Goal: Task Accomplishment & Management: Use online tool/utility

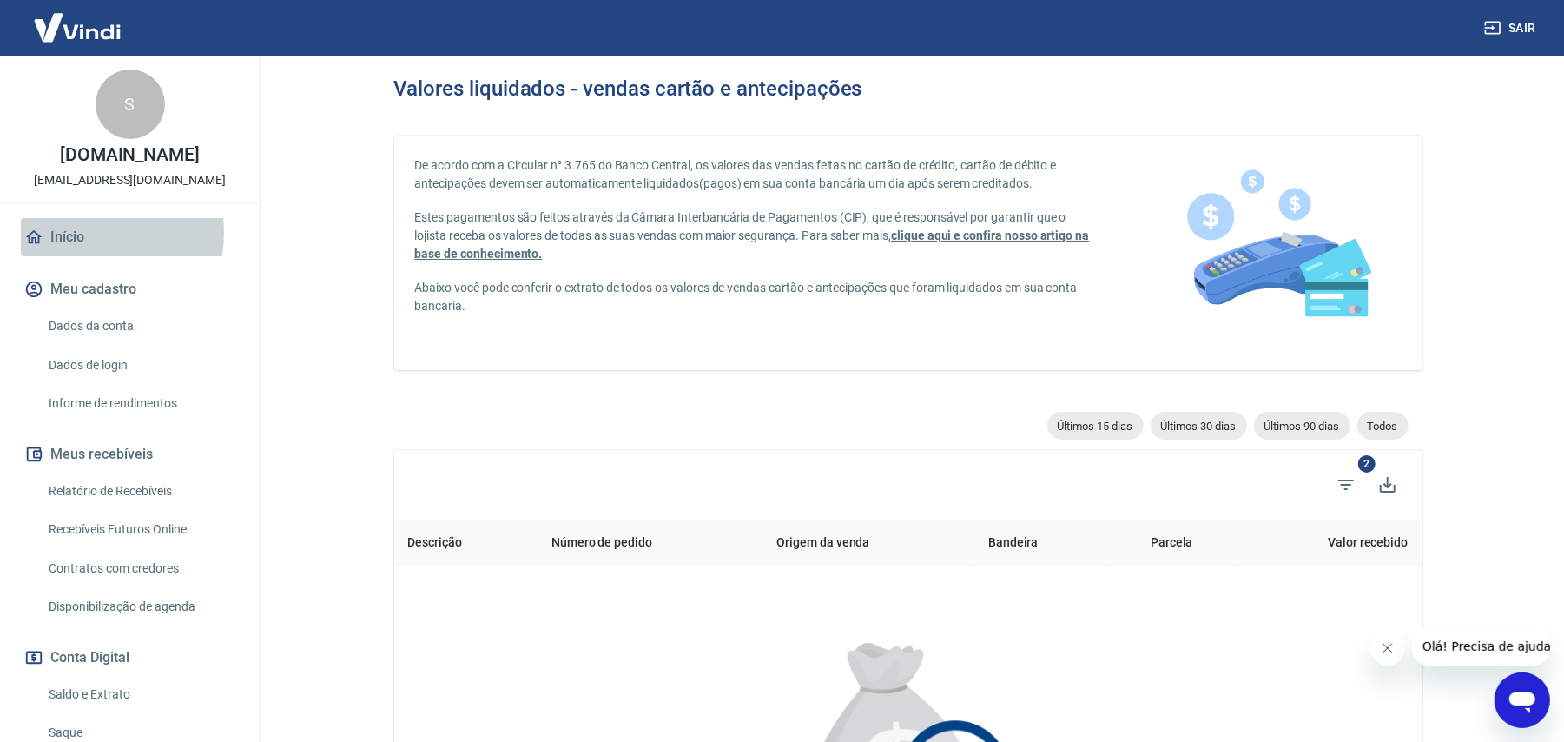
click at [74, 233] on link "Início" at bounding box center [130, 237] width 218 height 38
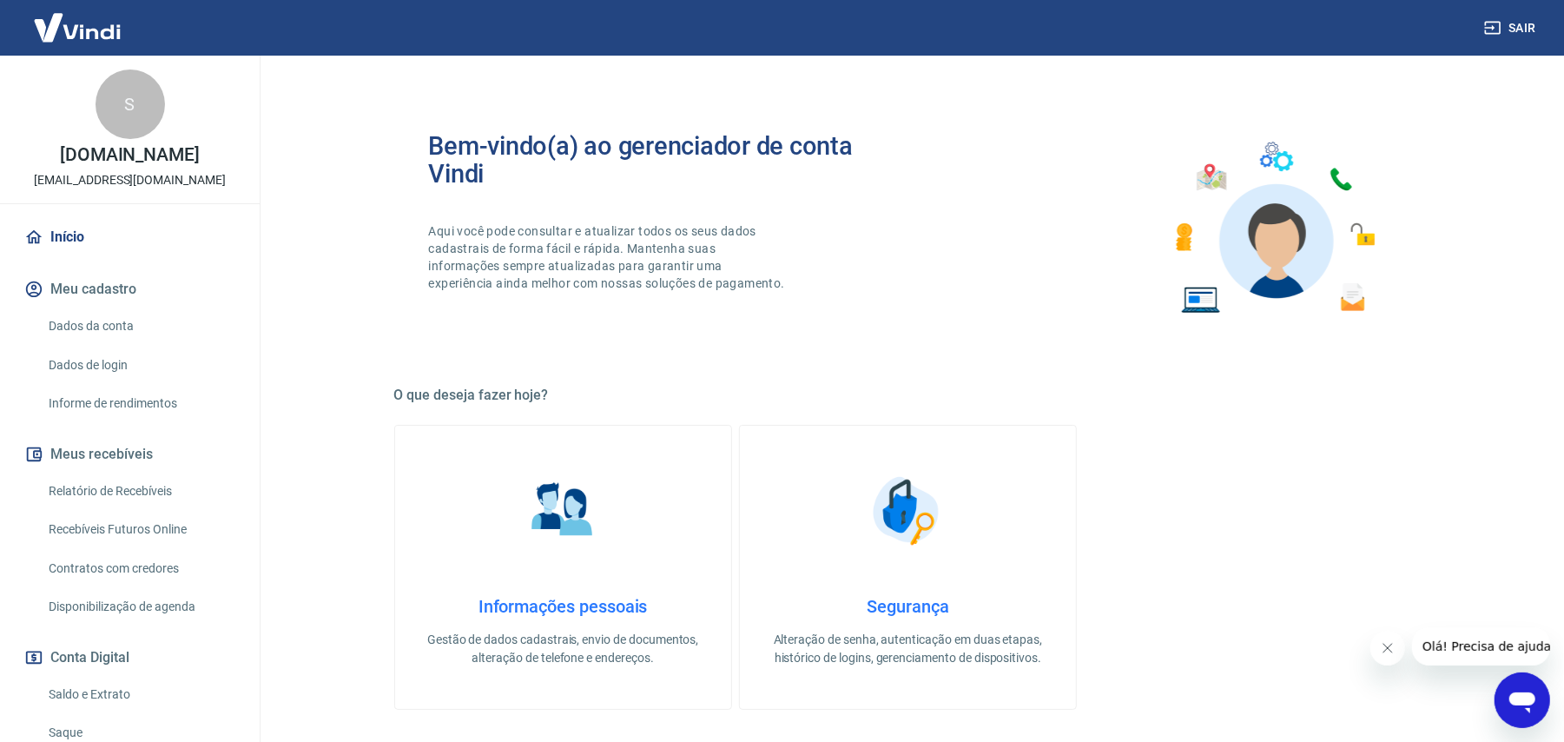
scroll to position [612, 0]
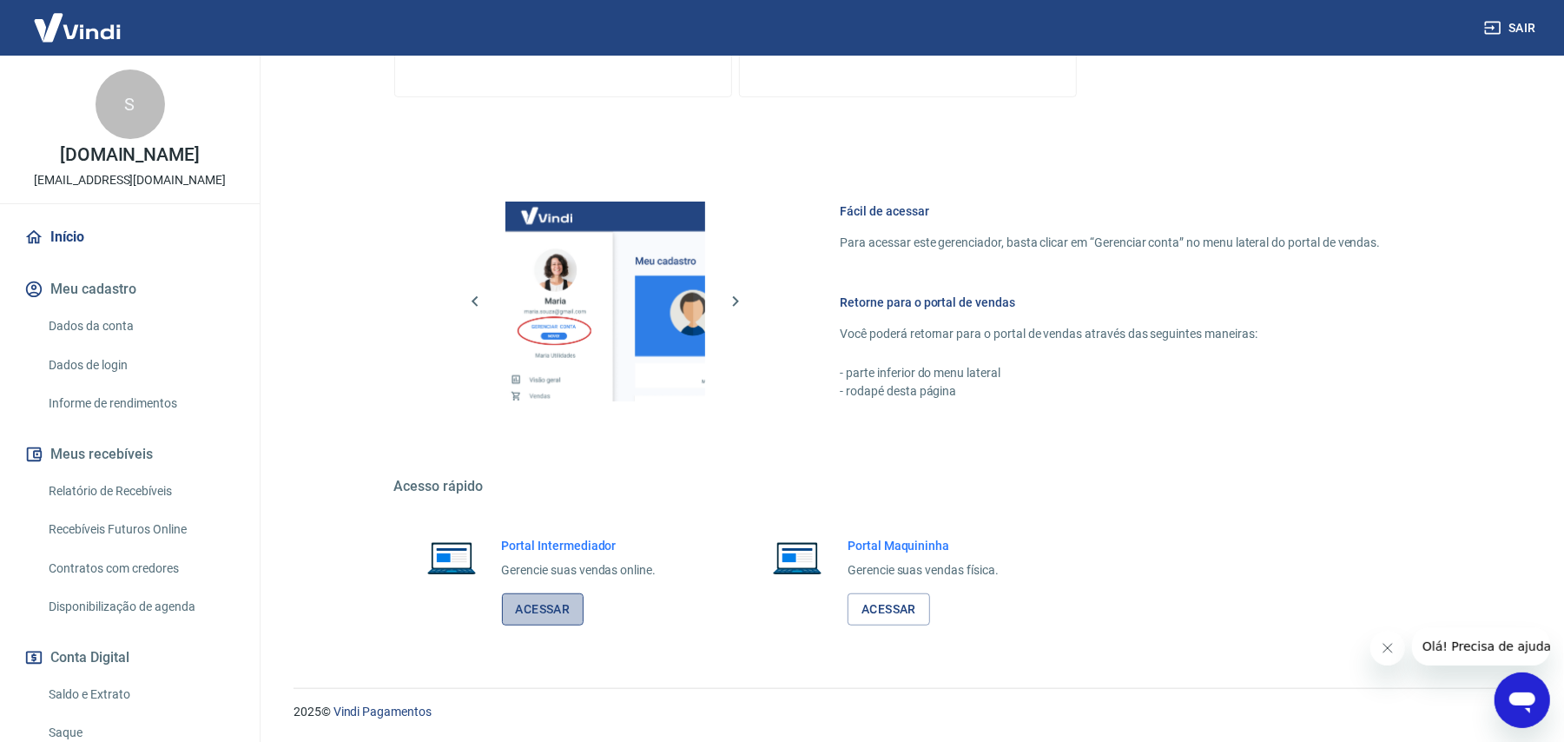
click at [531, 606] on link "Acessar" at bounding box center [543, 609] width 82 height 32
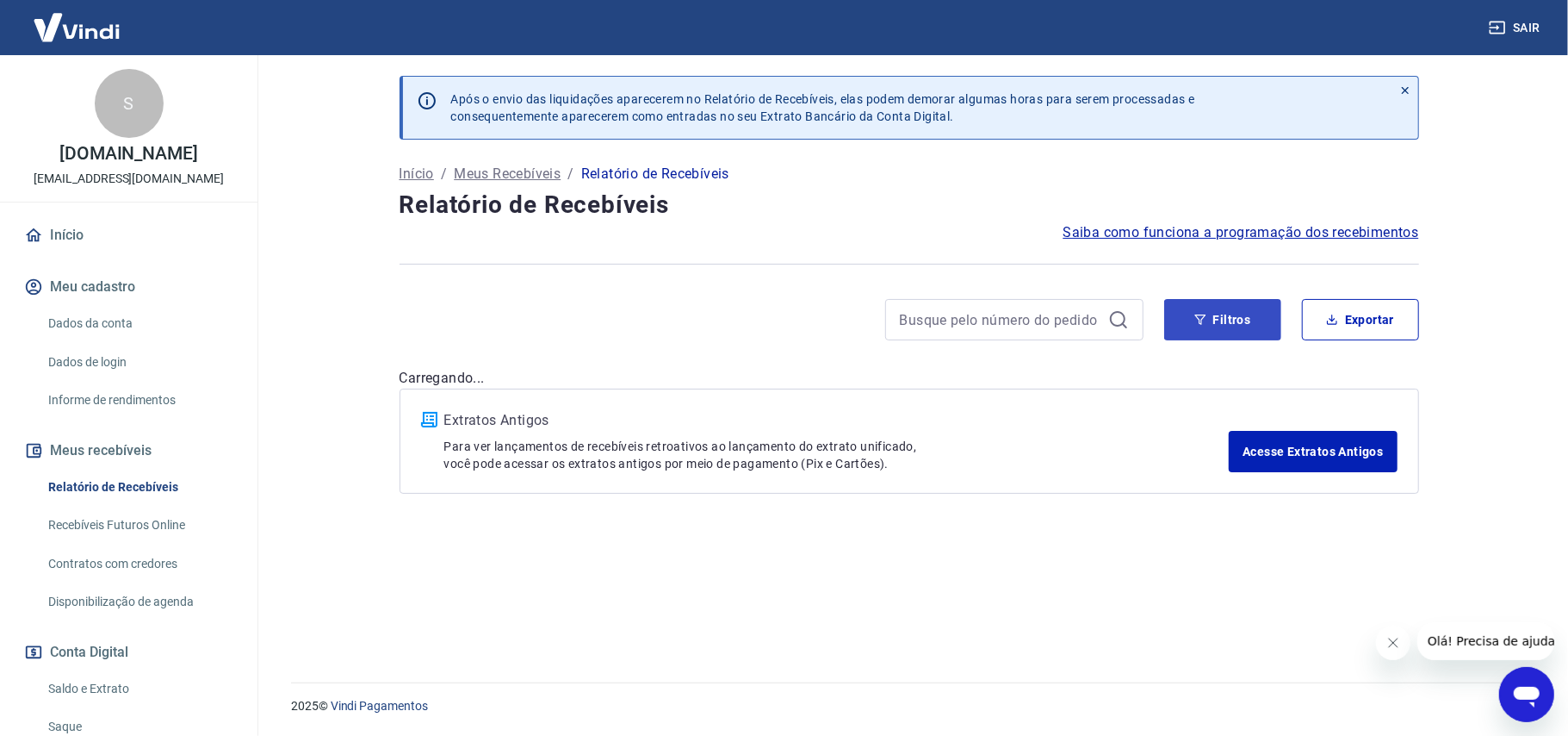
click at [1138, 332] on div "Filtros Exportar" at bounding box center [909, 319] width 1020 height 42
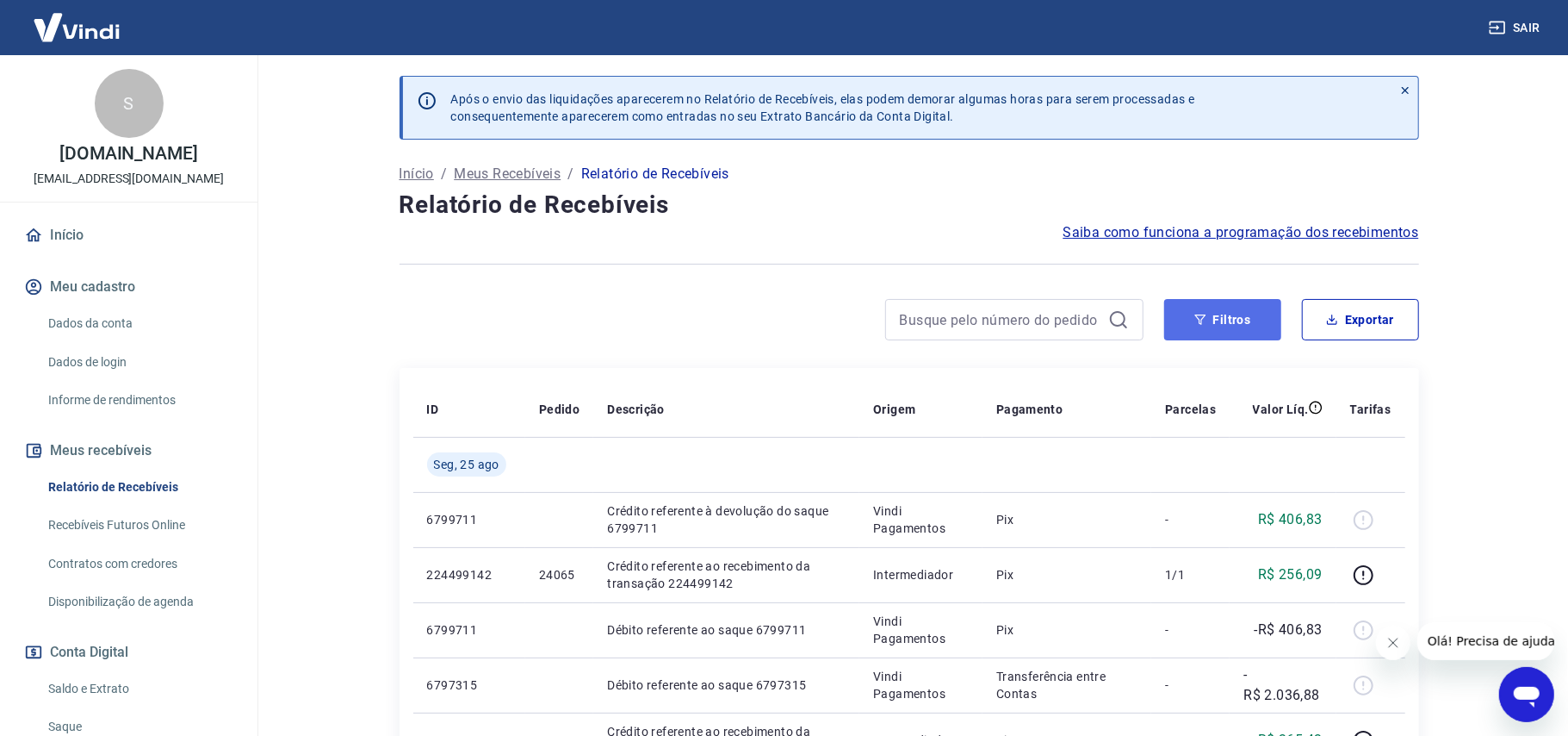
click at [1188, 328] on button "Filtros" at bounding box center [1223, 319] width 117 height 42
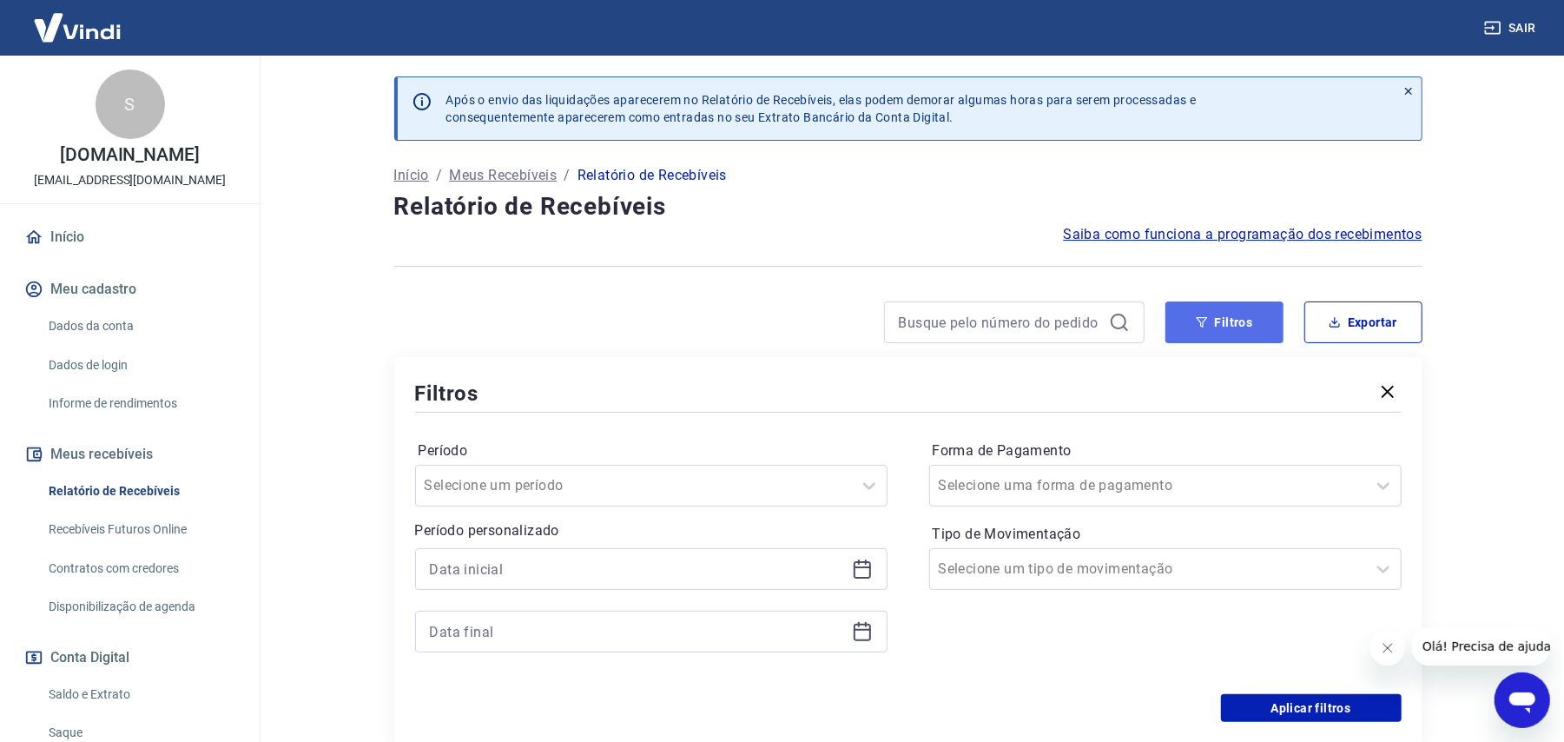
click at [1227, 321] on button "Filtros" at bounding box center [1224, 322] width 118 height 42
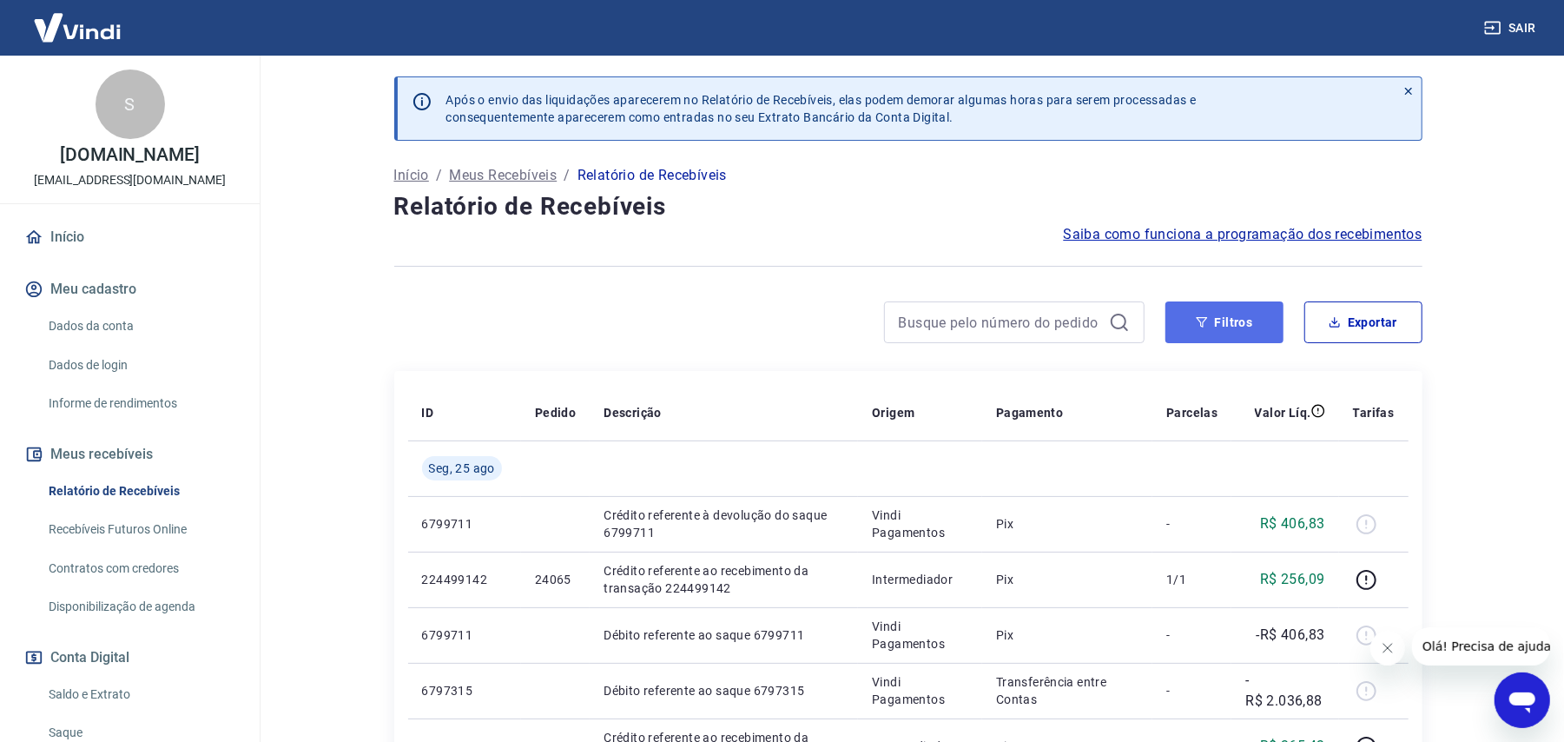
click at [1213, 317] on button "Filtros" at bounding box center [1224, 322] width 118 height 42
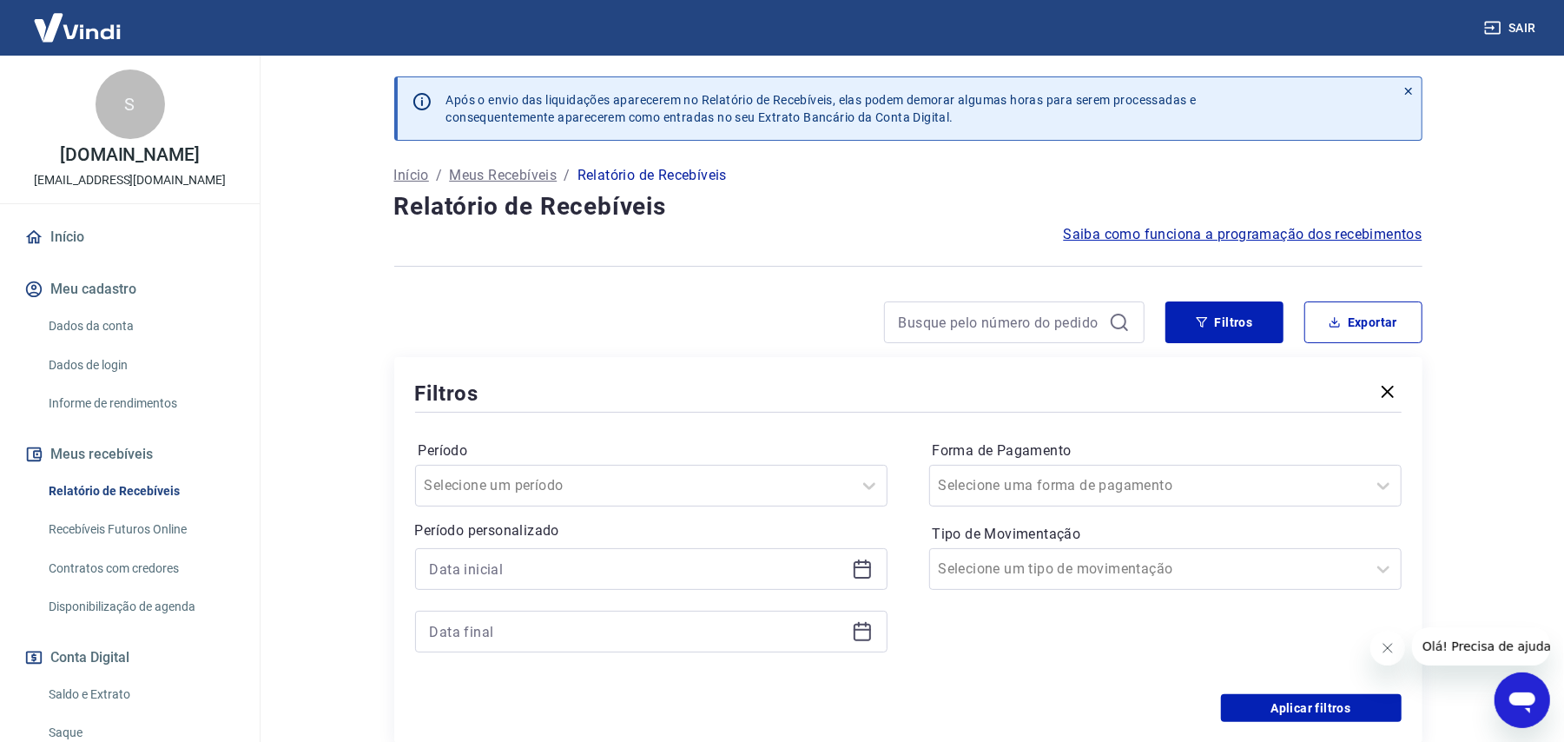
click at [641, 451] on label "Período" at bounding box center [651, 450] width 465 height 21
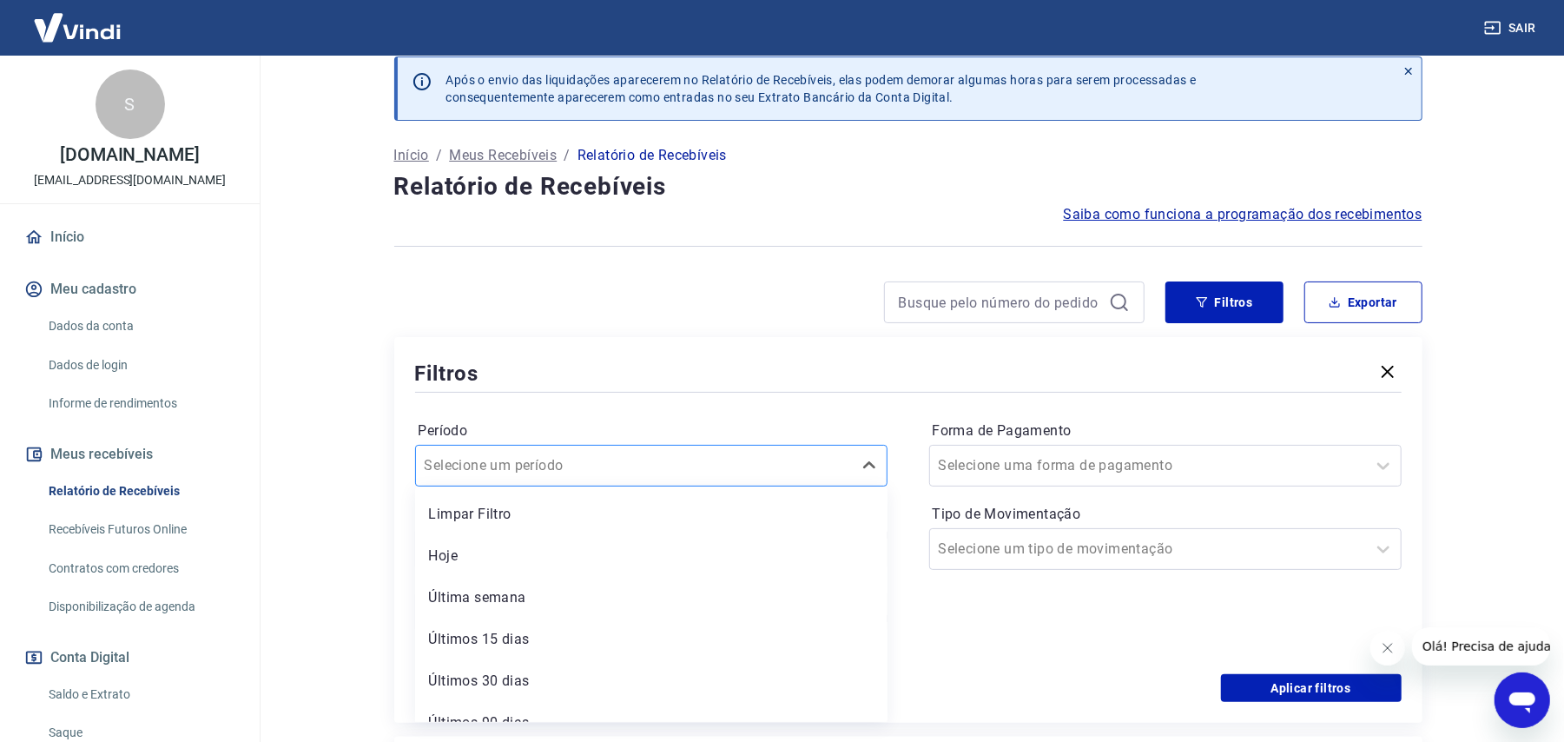
click at [648, 483] on div "Selecione um período" at bounding box center [651, 466] width 472 height 42
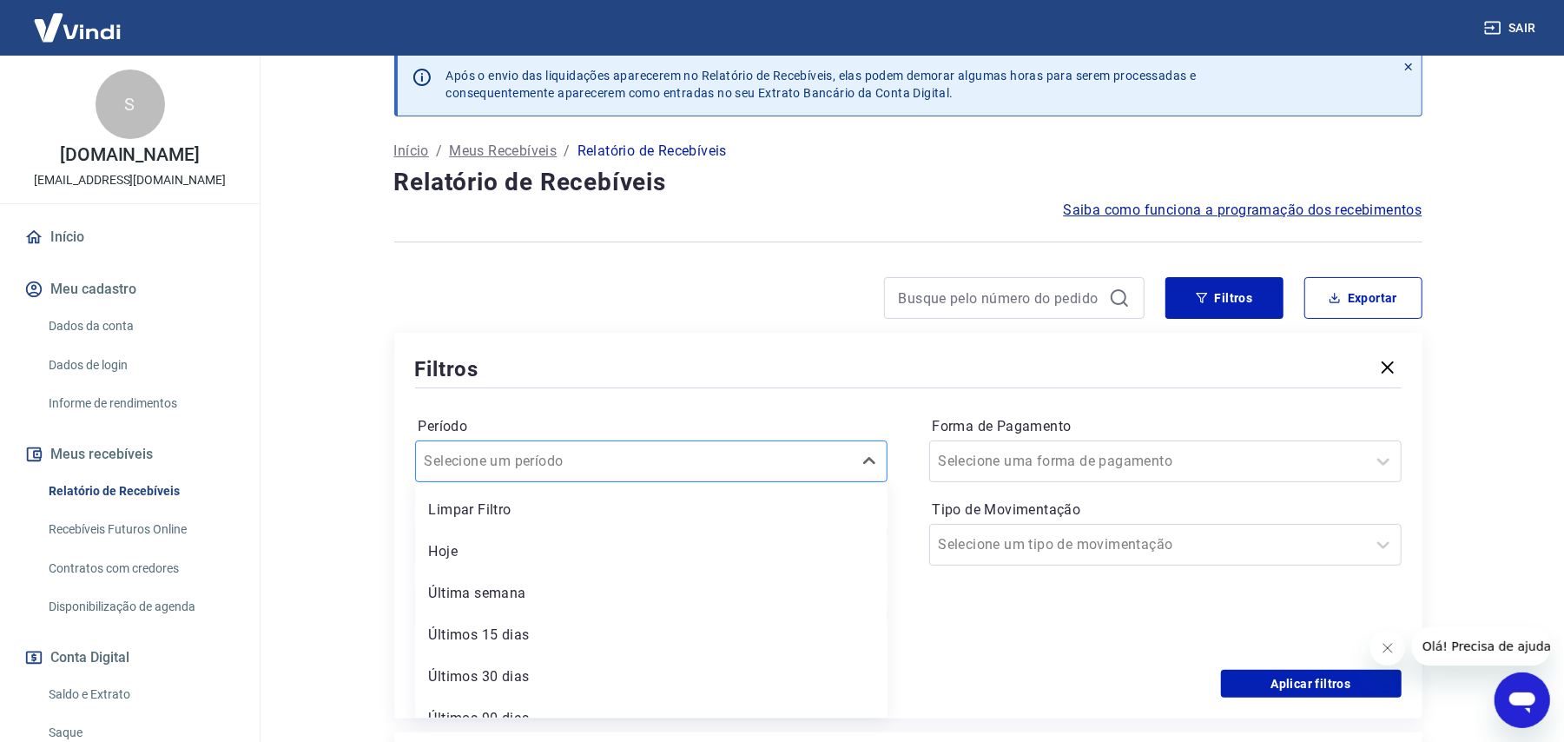
scroll to position [26, 0]
click at [589, 417] on label "Período" at bounding box center [651, 424] width 465 height 21
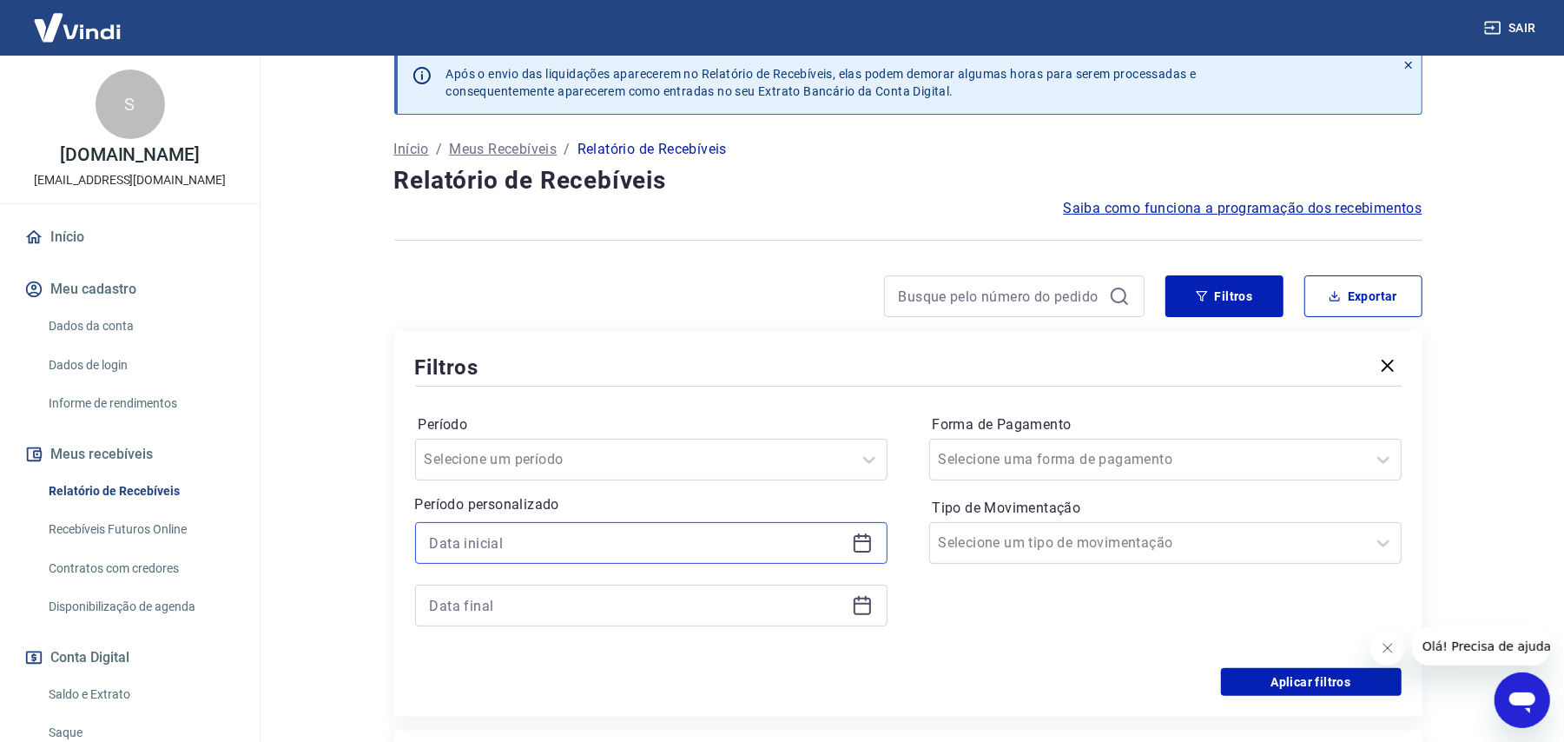
click at [545, 550] on input at bounding box center [637, 543] width 415 height 26
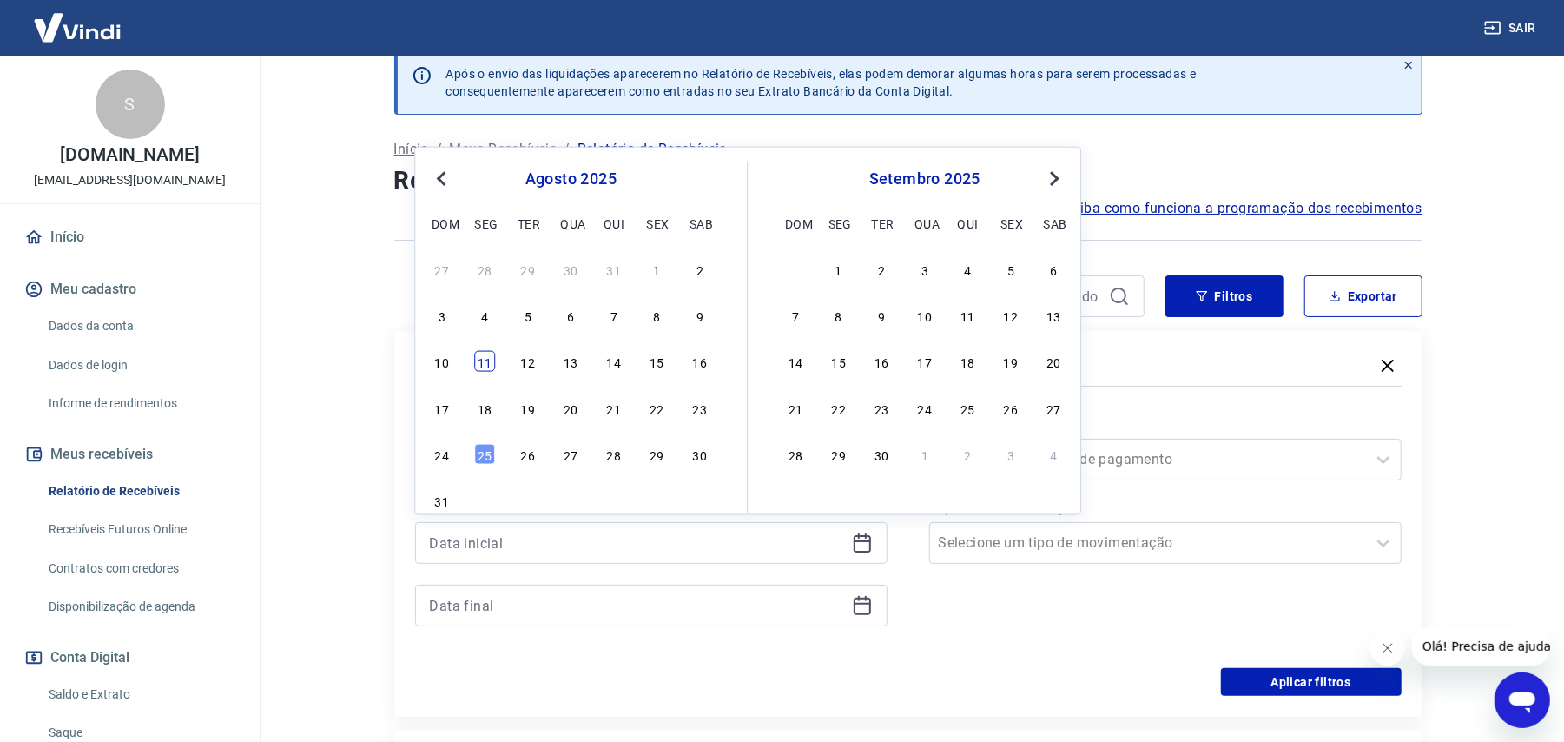
click at [488, 356] on div "11" at bounding box center [484, 361] width 21 height 21
type input "[DATE]"
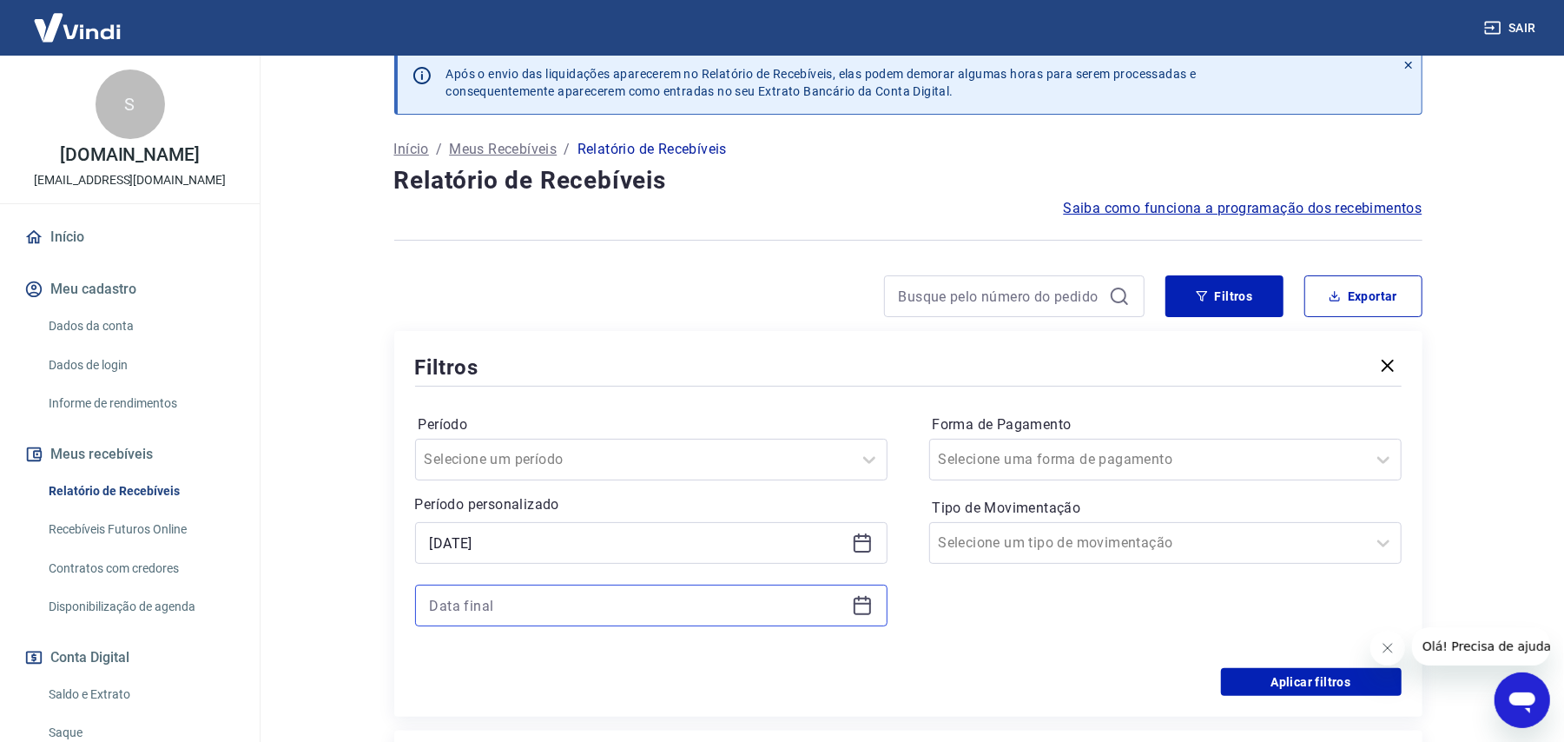
click at [605, 605] on input at bounding box center [637, 605] width 415 height 26
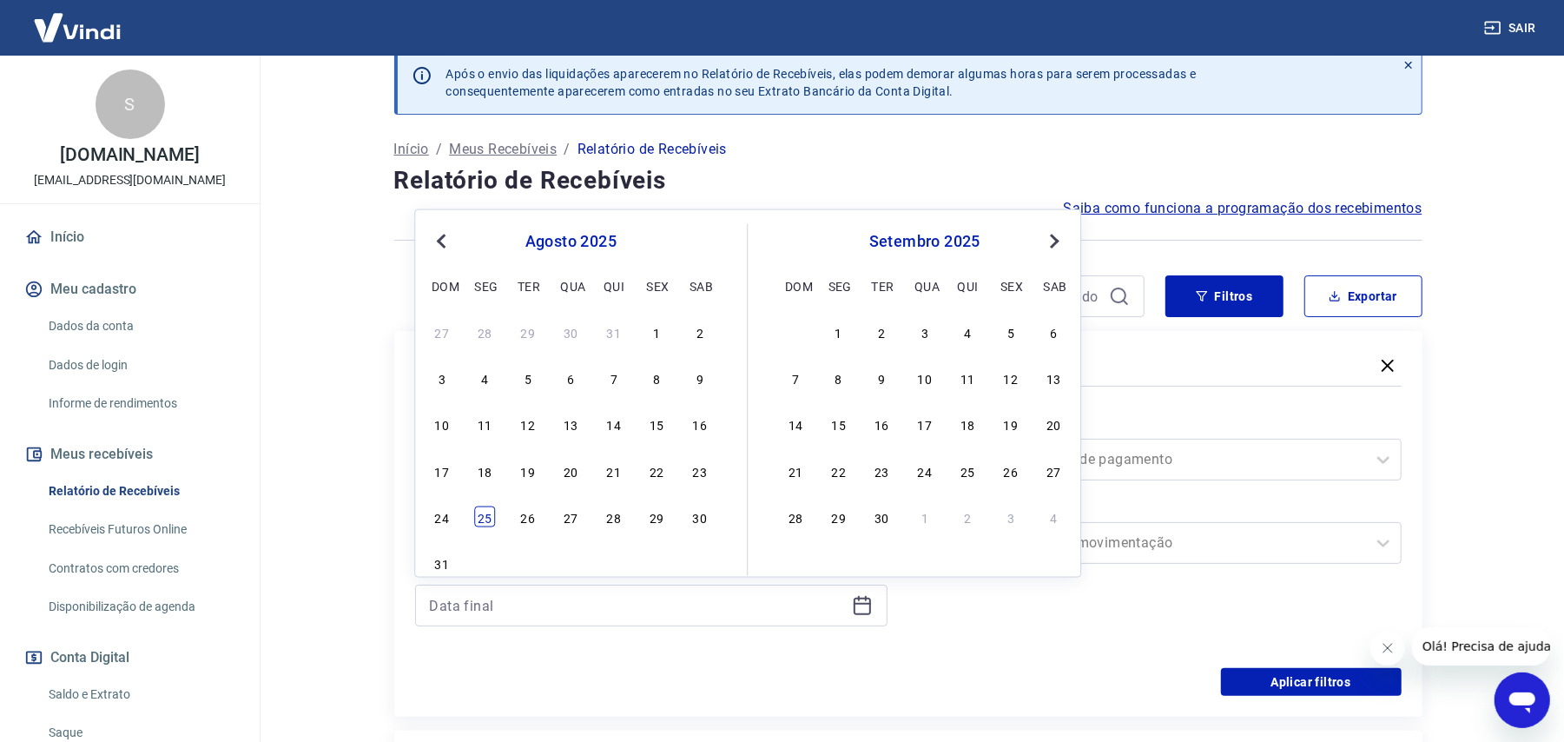
click at [483, 509] on div "25" at bounding box center [484, 516] width 21 height 21
type input "[DATE]"
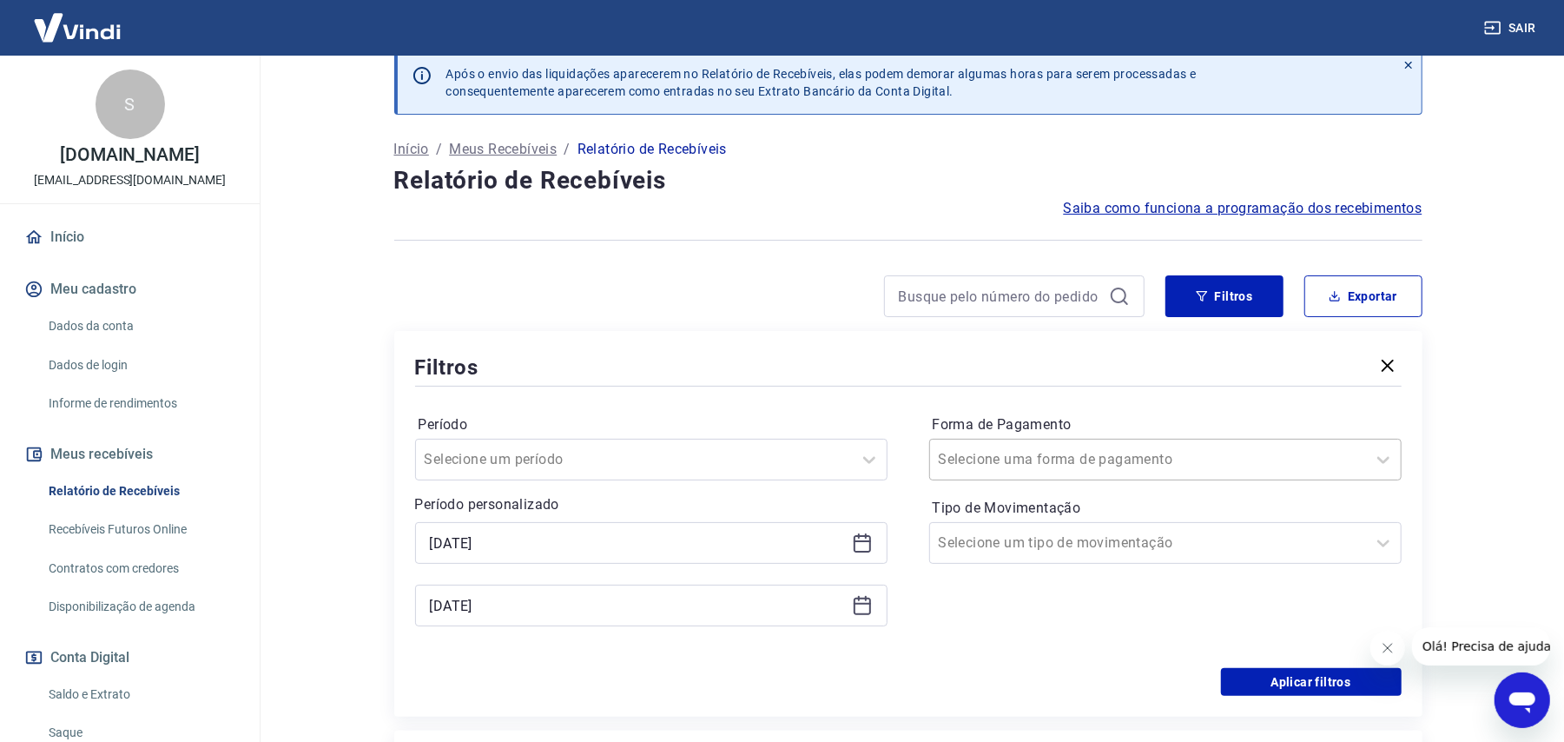
click at [1269, 463] on div at bounding box center [1148, 459] width 419 height 24
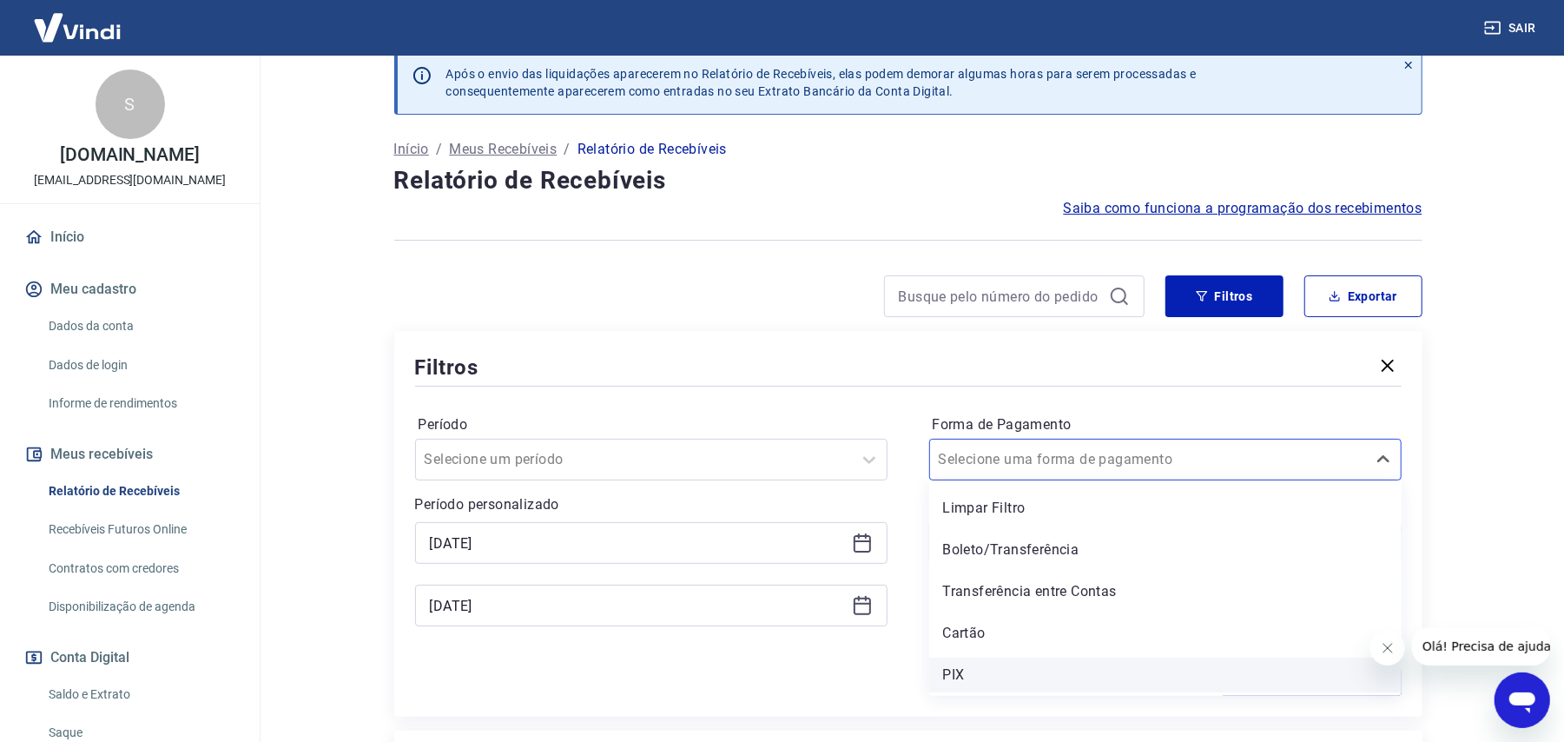
click at [970, 676] on div "PIX" at bounding box center [1165, 674] width 472 height 35
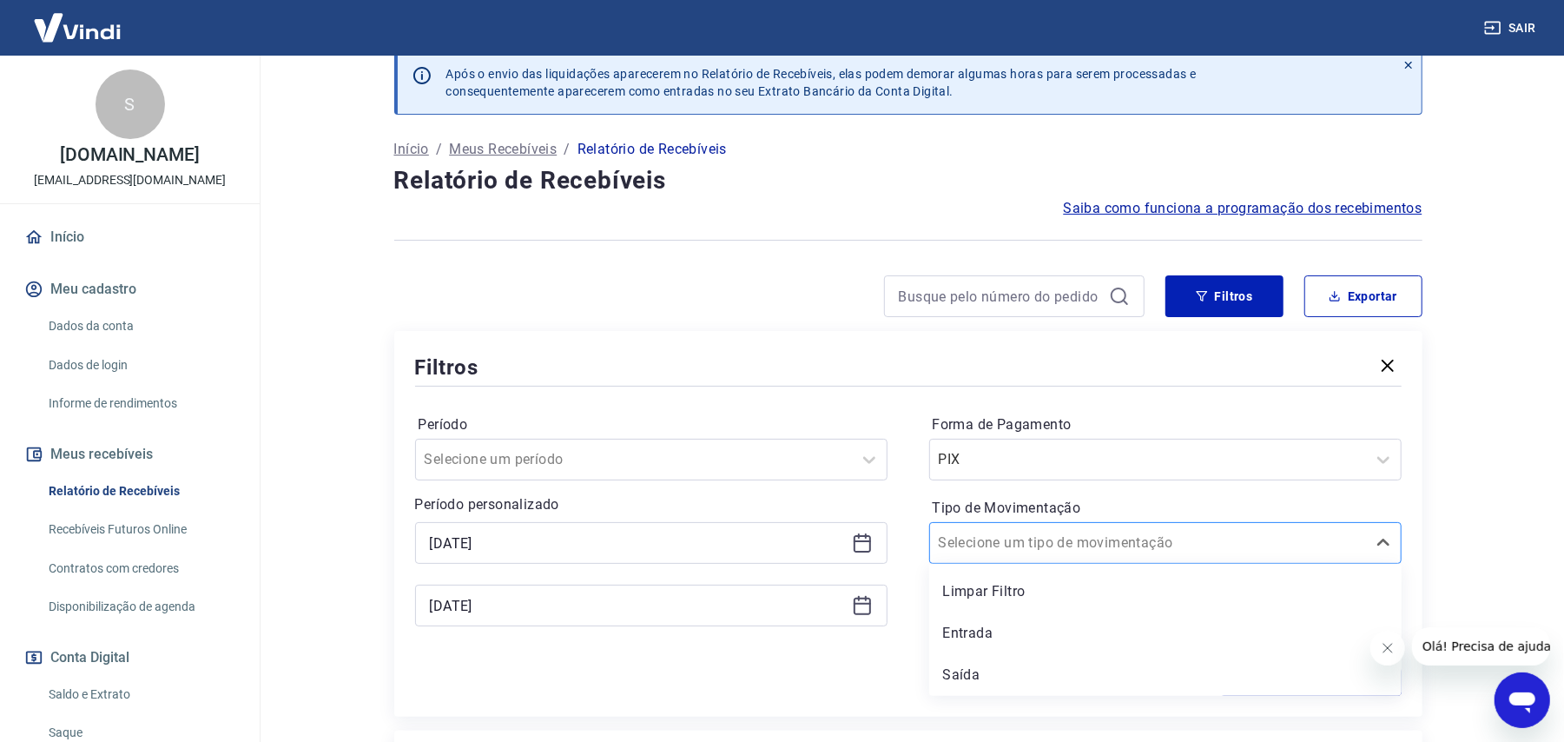
click at [1042, 552] on input "Tipo de Movimentação" at bounding box center [1026, 542] width 175 height 21
click at [991, 632] on div "Entrada" at bounding box center [1165, 633] width 472 height 35
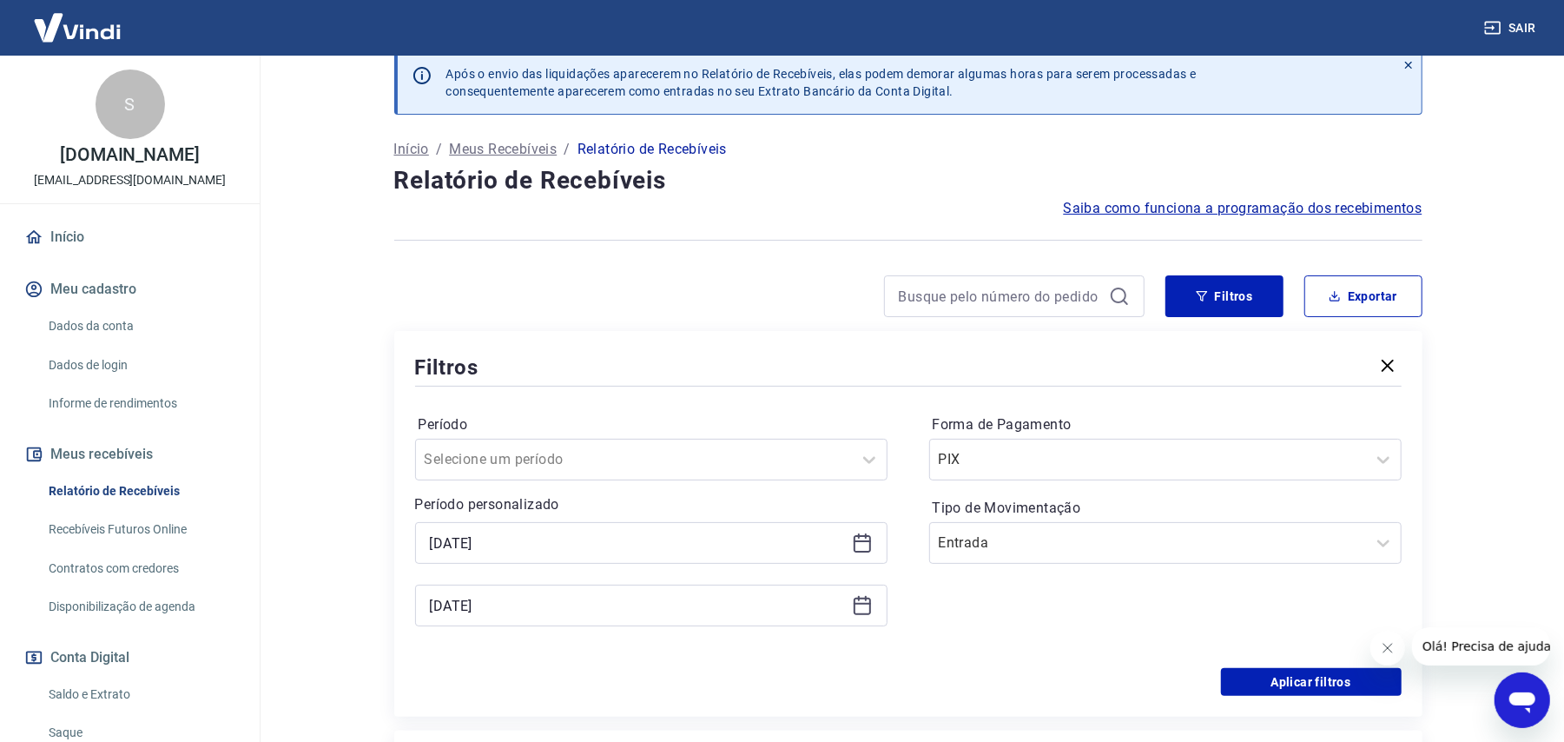
scroll to position [181, 0]
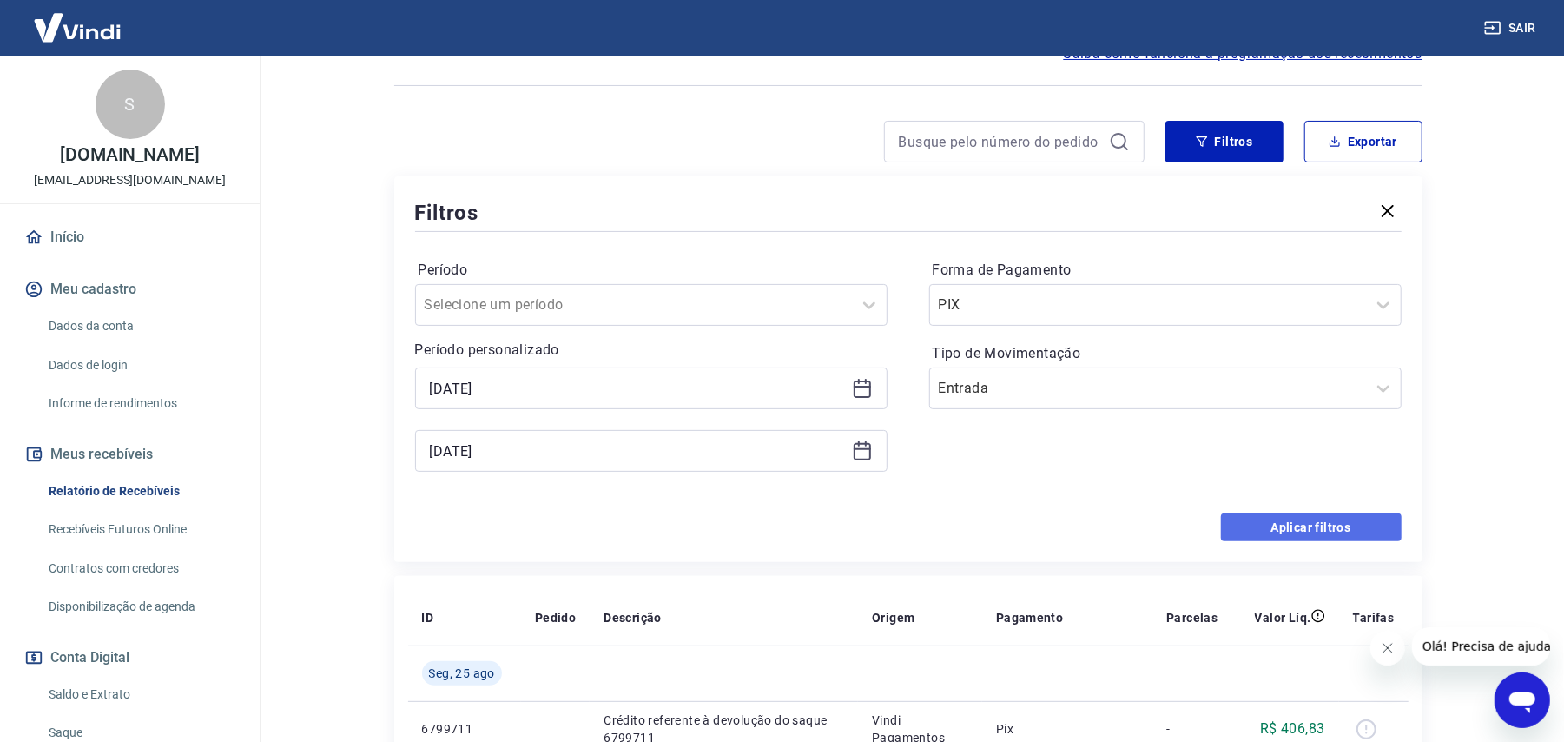
click at [1297, 530] on button "Aplicar filtros" at bounding box center [1311, 527] width 181 height 28
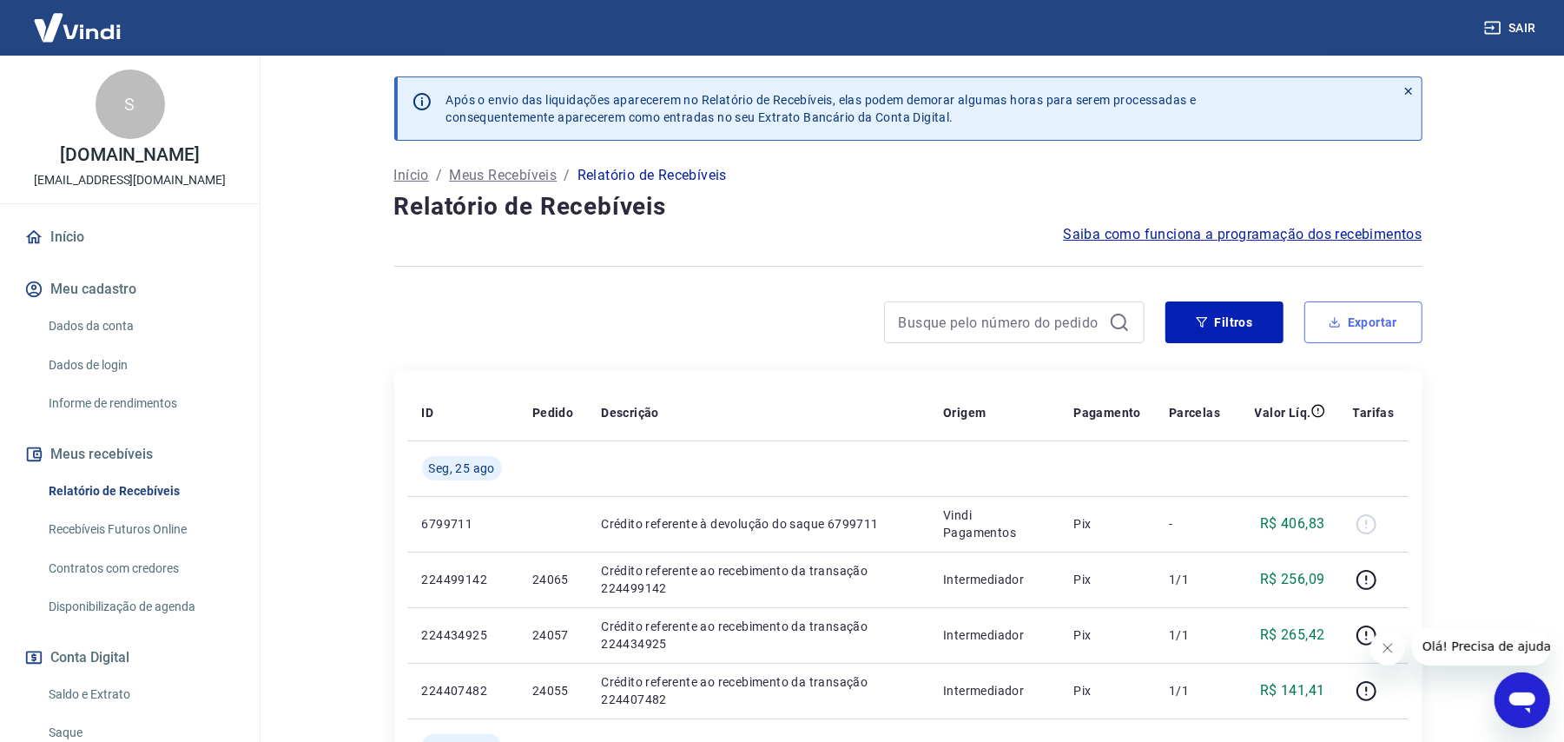
click at [1360, 326] on button "Exportar" at bounding box center [1363, 322] width 118 height 42
type input "[DATE]"
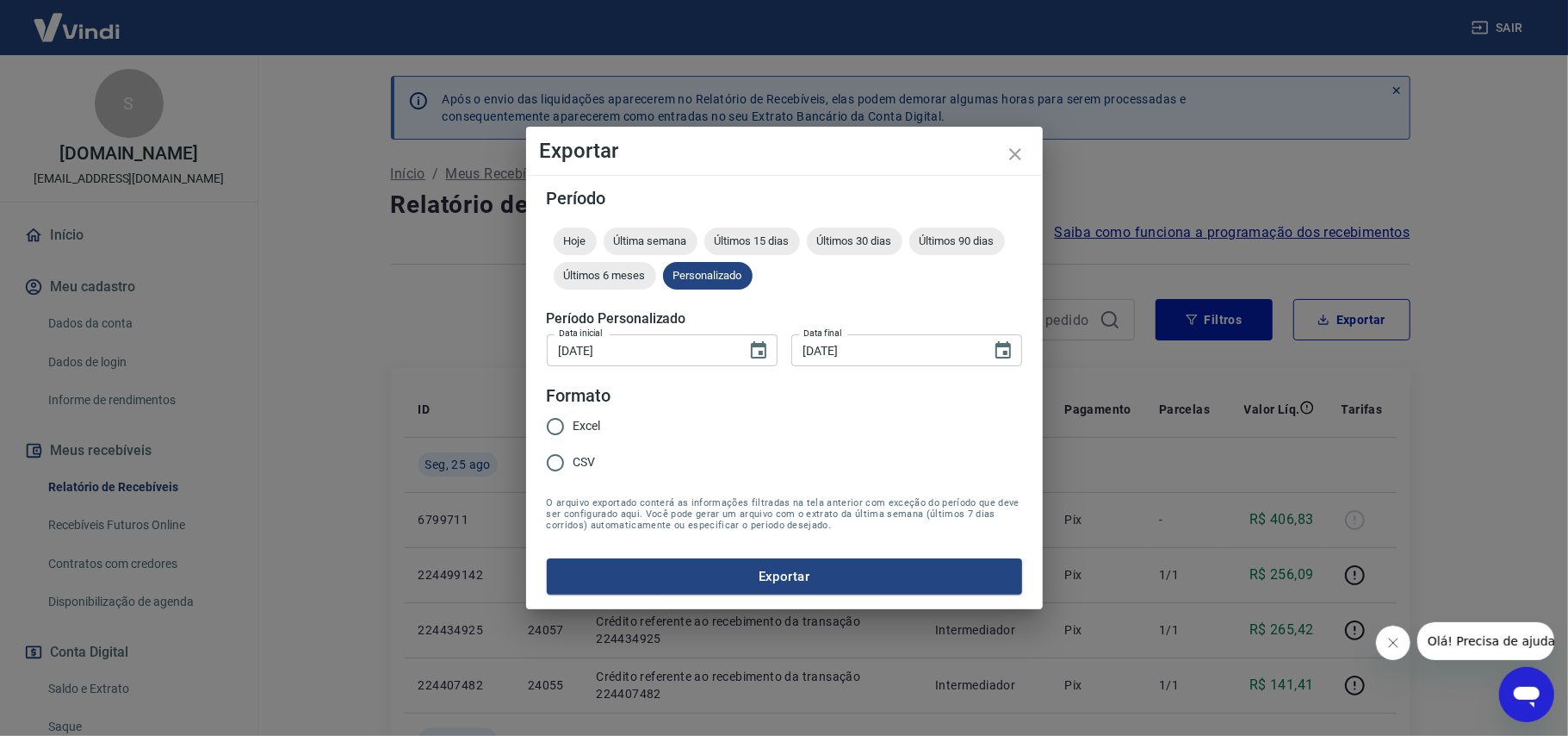
click at [580, 422] on span "Excel" at bounding box center [587, 426] width 28 height 18
click at [573, 422] on input "Excel" at bounding box center [555, 427] width 36 height 36
radio input "true"
click at [838, 573] on button "Exportar" at bounding box center [784, 576] width 475 height 36
